Goal: Download file/media

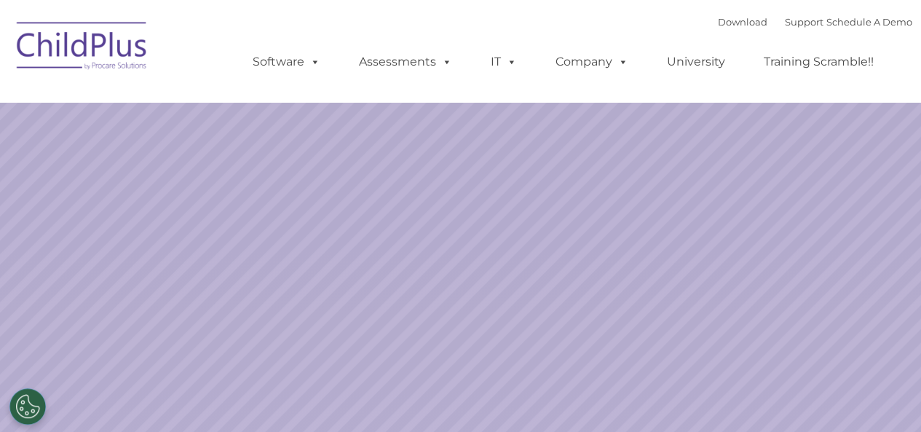
select select "MEDIUM"
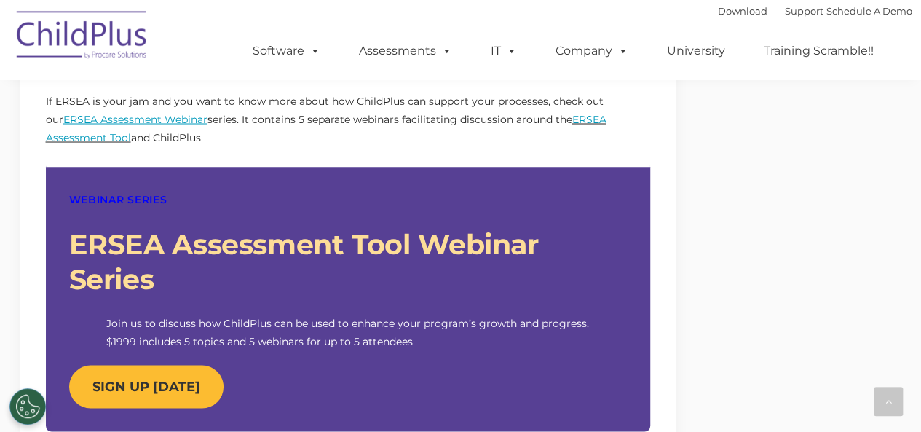
scroll to position [1262, 0]
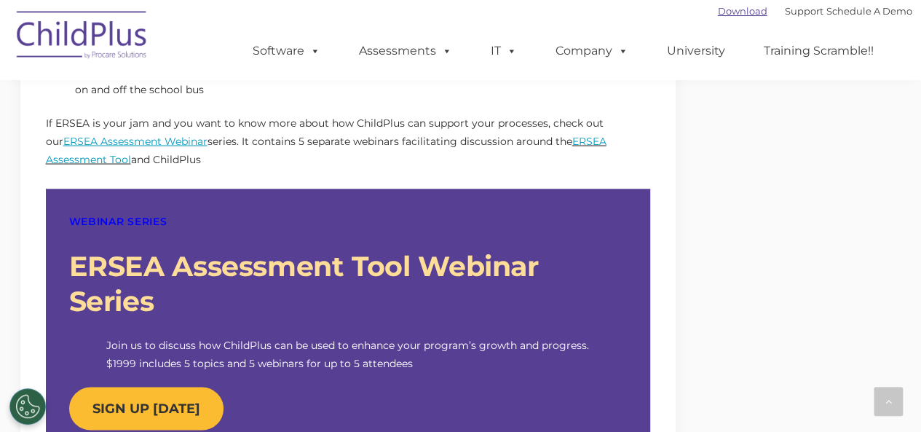
click at [733, 13] on link "Download" at bounding box center [743, 11] width 50 height 12
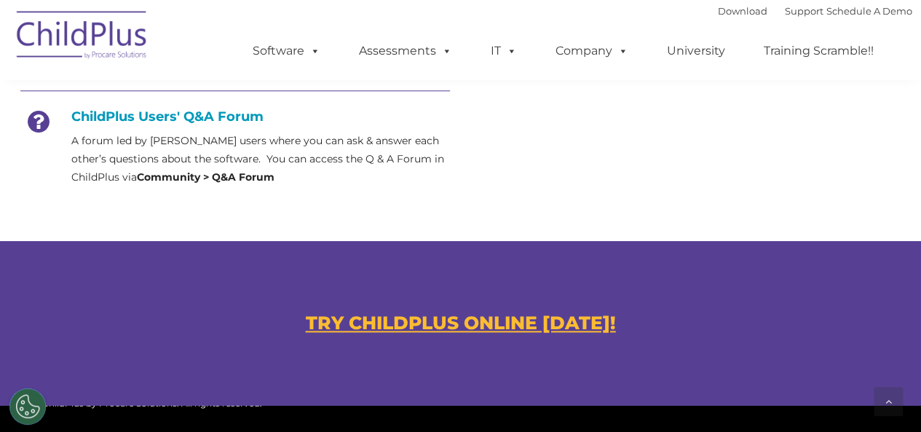
scroll to position [720, 0]
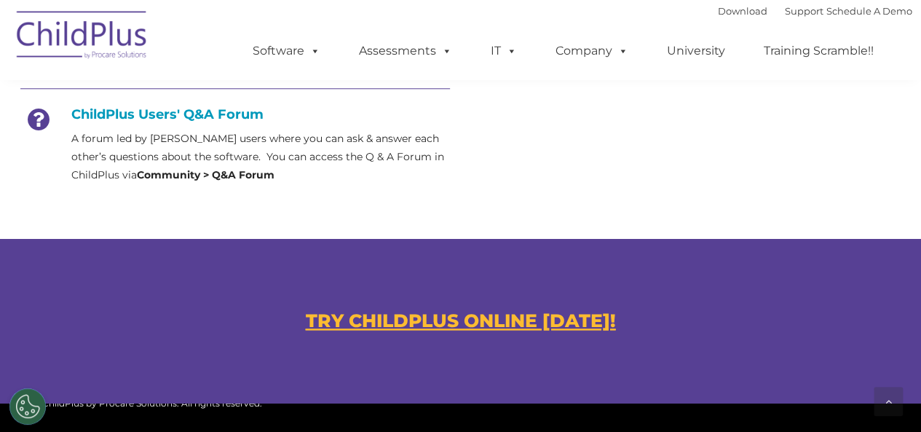
click at [480, 323] on u "TRY CHILDPLUS ONLINE TODAY!" at bounding box center [461, 320] width 310 height 22
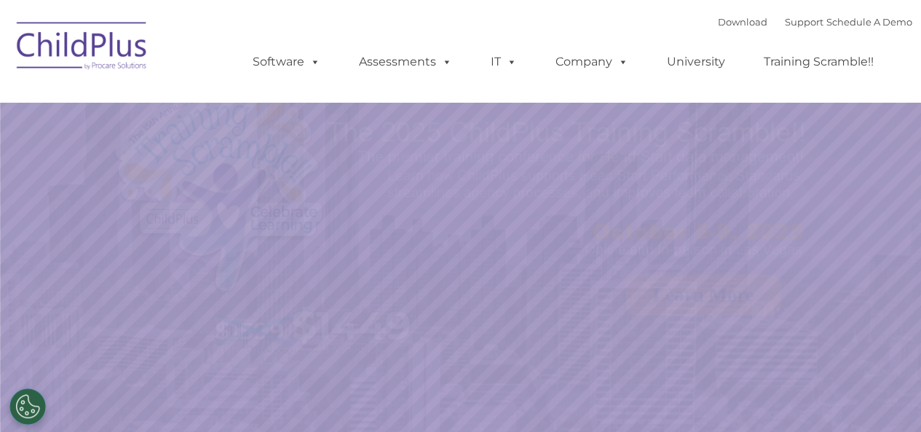
select select "MEDIUM"
